Goal: Transaction & Acquisition: Obtain resource

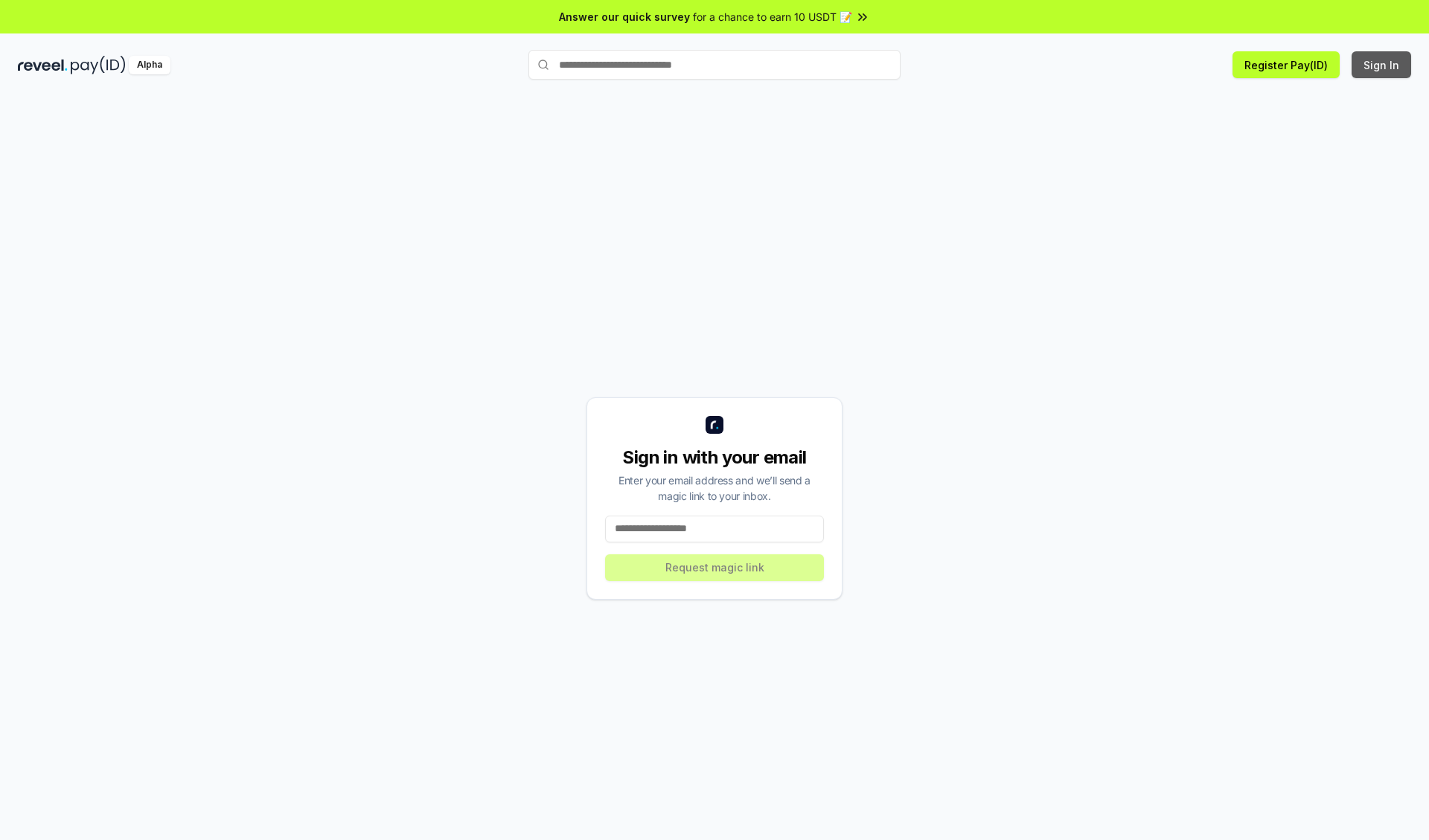
click at [1383, 65] on button "Sign In" at bounding box center [1381, 65] width 60 height 27
type input "**********"
click at [714, 567] on button "Request magic link" at bounding box center [714, 568] width 219 height 27
